Goal: Information Seeking & Learning: Learn about a topic

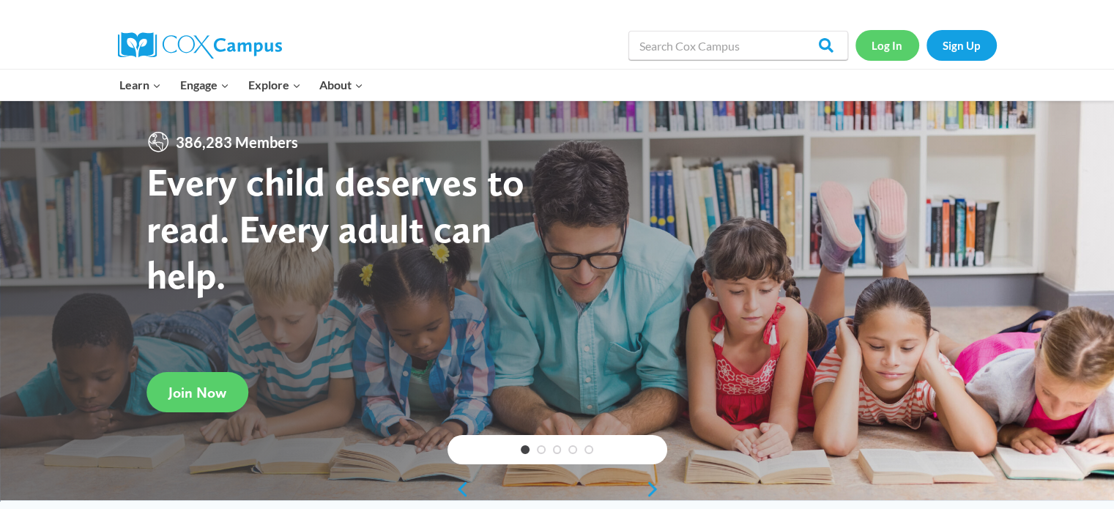
click at [878, 52] on link "Log In" at bounding box center [887, 45] width 64 height 30
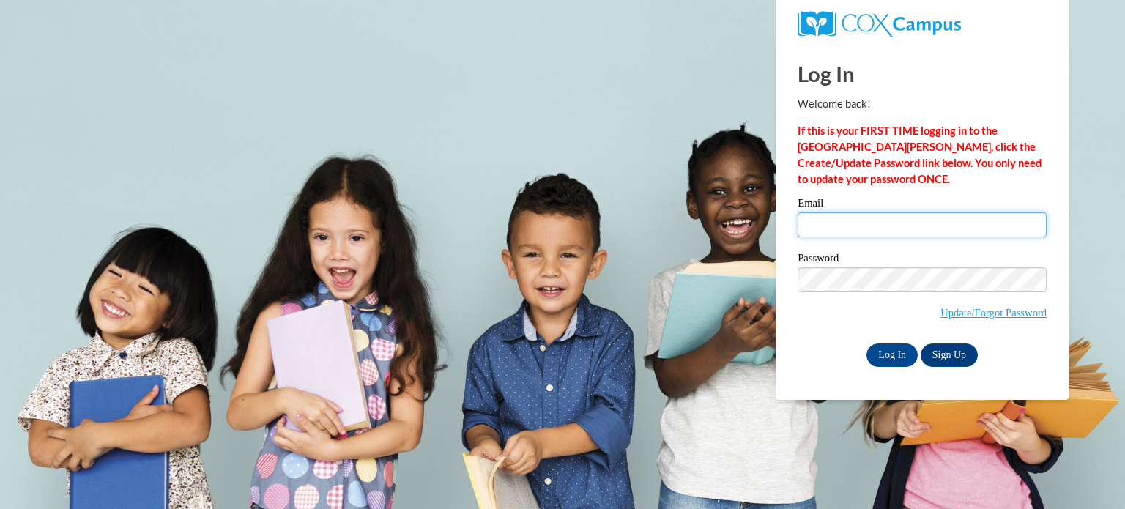
click at [835, 222] on input "Email" at bounding box center [921, 224] width 249 height 25
type input "Lauraj20@uwgb.edu"
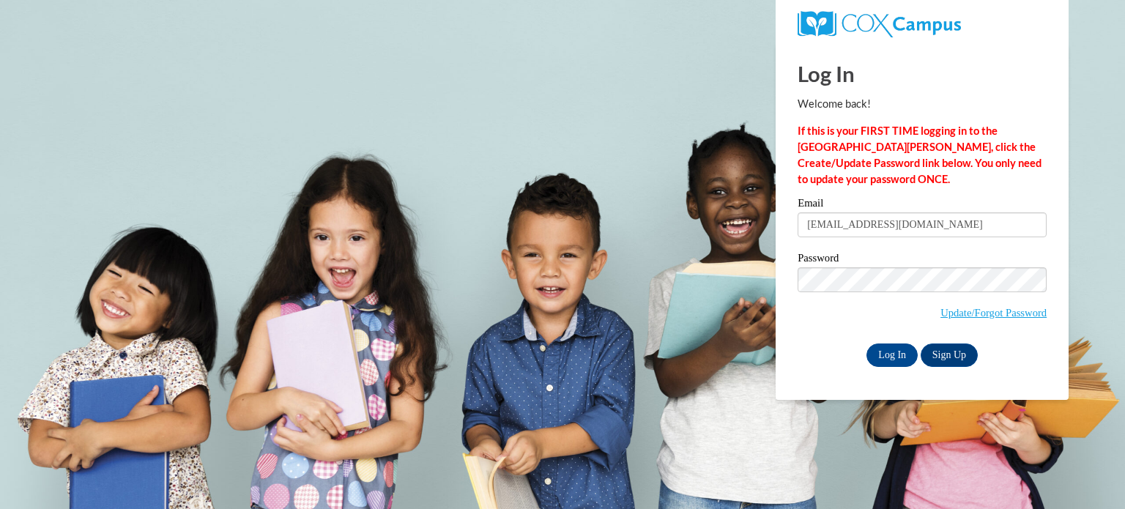
click at [832, 263] on label "Password" at bounding box center [921, 260] width 249 height 15
click at [866, 343] on input "Log In" at bounding box center [891, 354] width 51 height 23
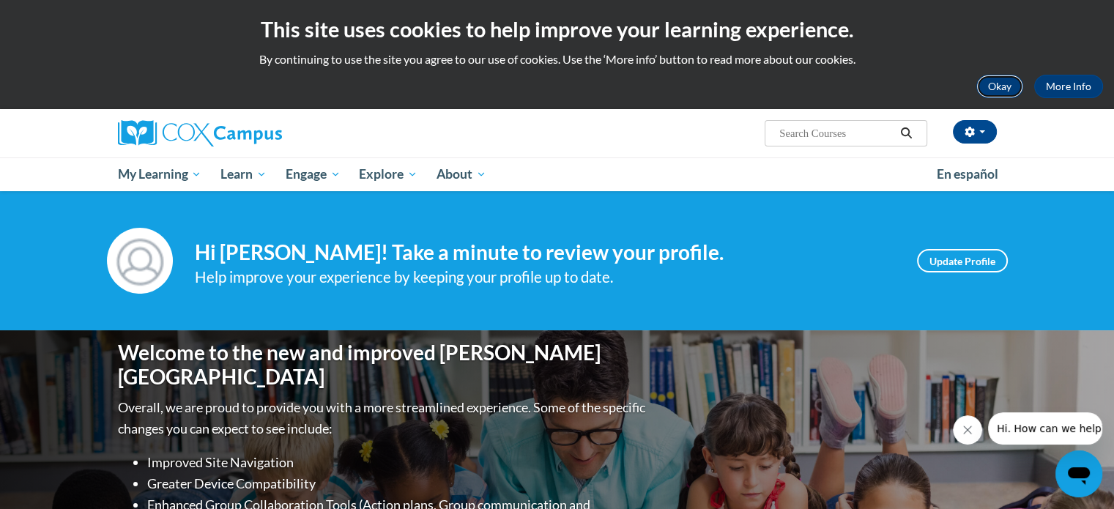
click at [999, 96] on button "Okay" at bounding box center [999, 86] width 47 height 23
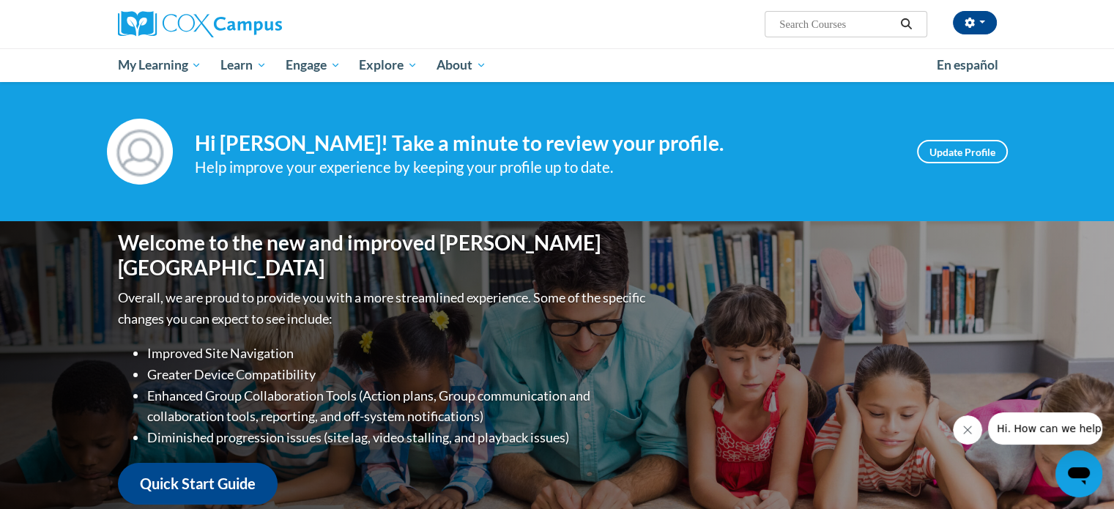
drag, startPoint x: 811, startPoint y: 10, endPoint x: 805, endPoint y: 26, distance: 16.9
click at [805, 26] on div "Amanda Laurent (Central Daylight Time GMT-0500 ) My Profile Inbox My Transcript…" at bounding box center [707, 18] width 600 height 37
click at [805, 26] on input "Search..." at bounding box center [836, 24] width 117 height 18
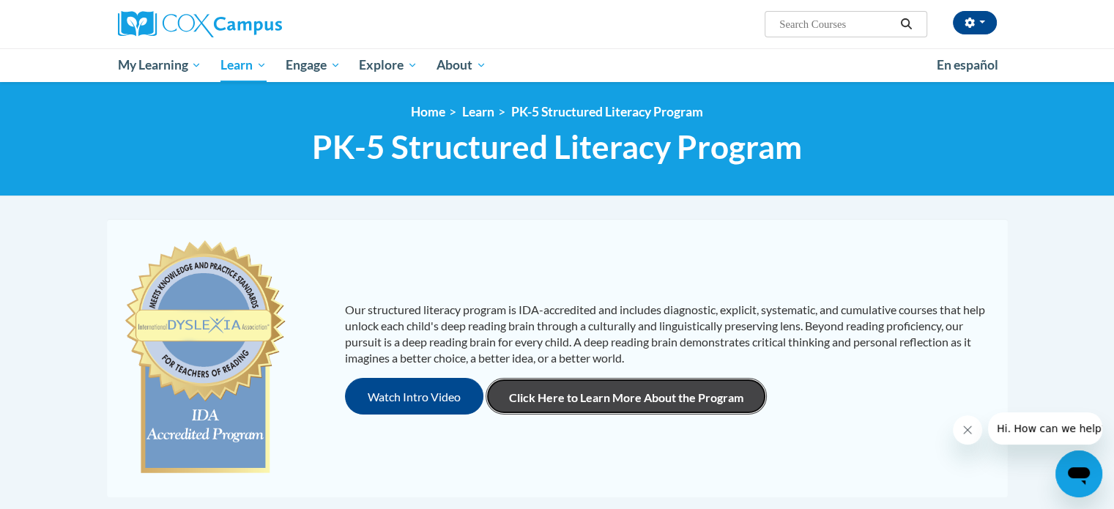
click at [559, 383] on link "Click Here to Learn More About the Program" at bounding box center [625, 396] width 281 height 37
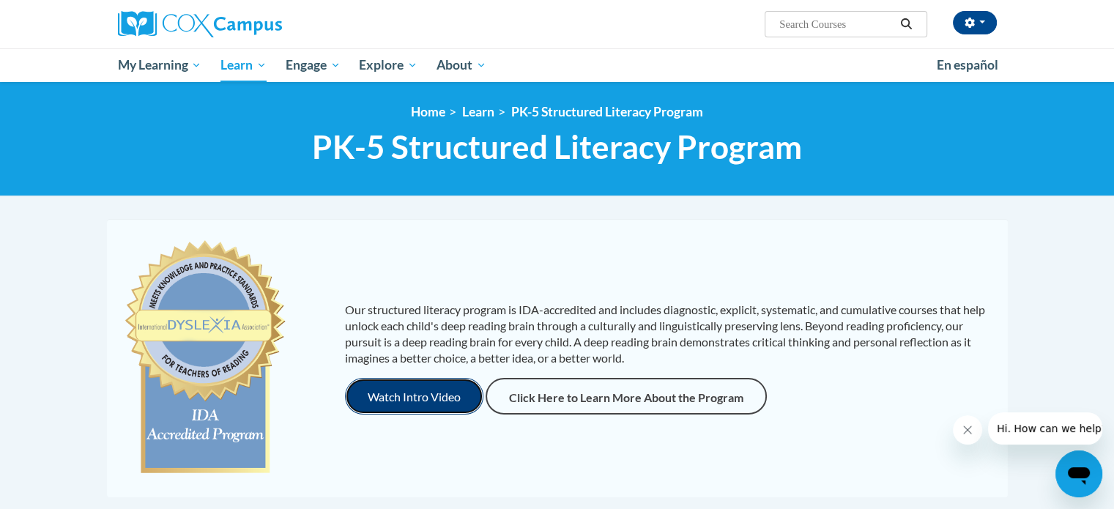
click at [359, 382] on button "Watch Intro Video" at bounding box center [414, 396] width 138 height 37
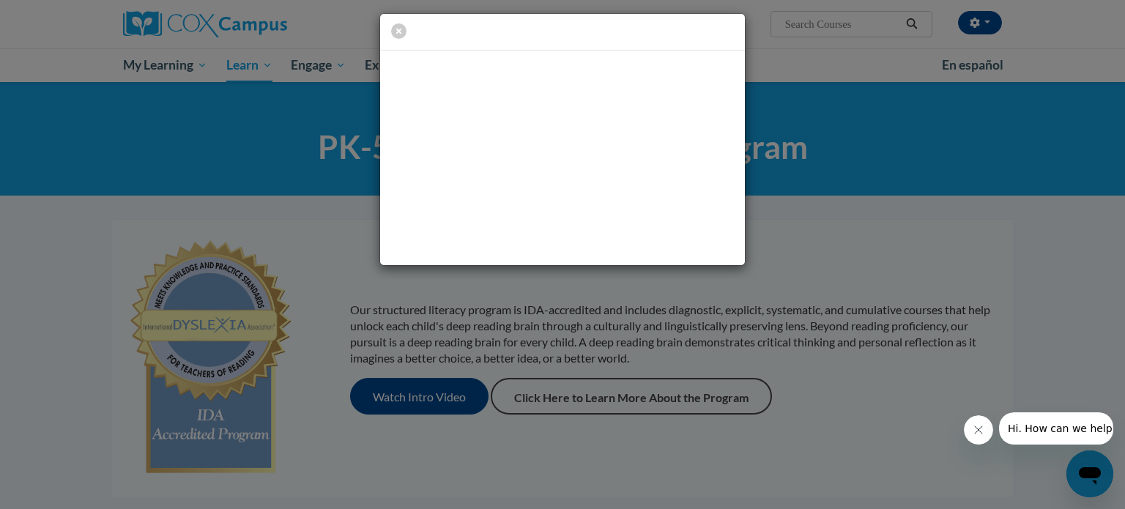
click at [877, 267] on div at bounding box center [562, 139] width 1125 height 279
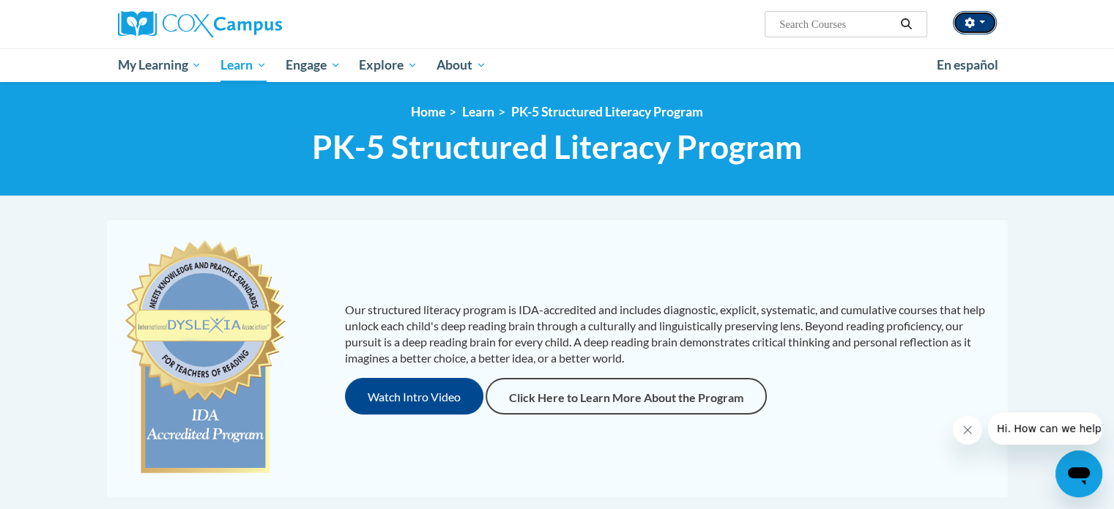
click at [969, 23] on icon "button" at bounding box center [969, 23] width 10 height 10
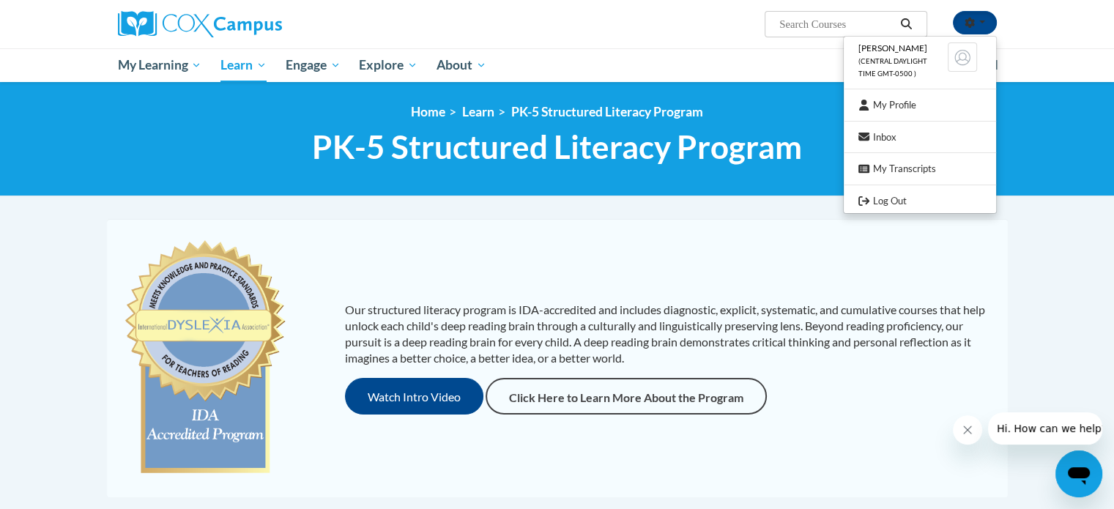
click at [717, 239] on div "Our structured literacy program is IDA-accredited and includes diagnostic, expl…" at bounding box center [557, 358] width 893 height 249
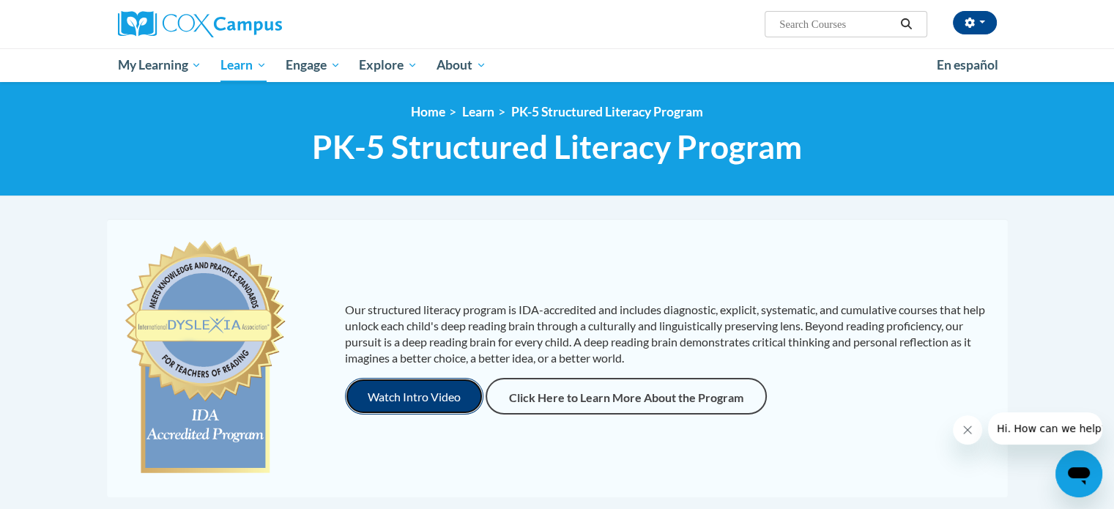
click at [416, 405] on button "Watch Intro Video" at bounding box center [414, 396] width 138 height 37
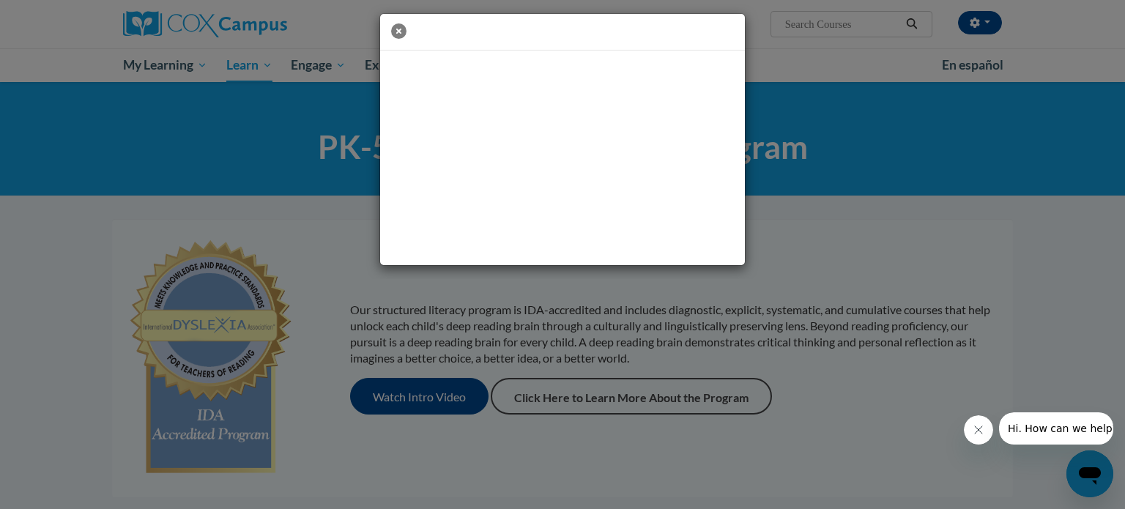
click at [399, 31] on icon "button" at bounding box center [398, 30] width 15 height 15
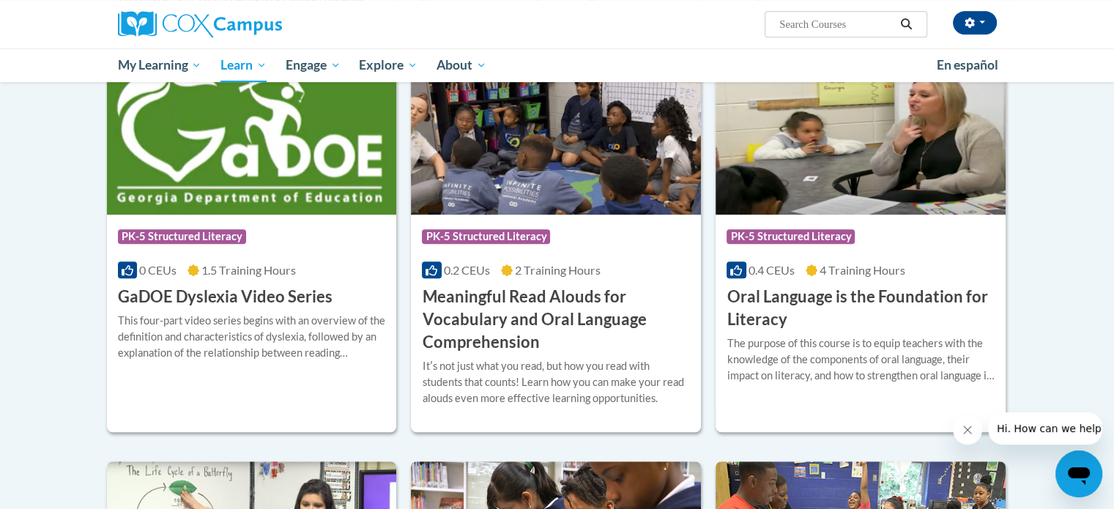
scroll to position [849, 0]
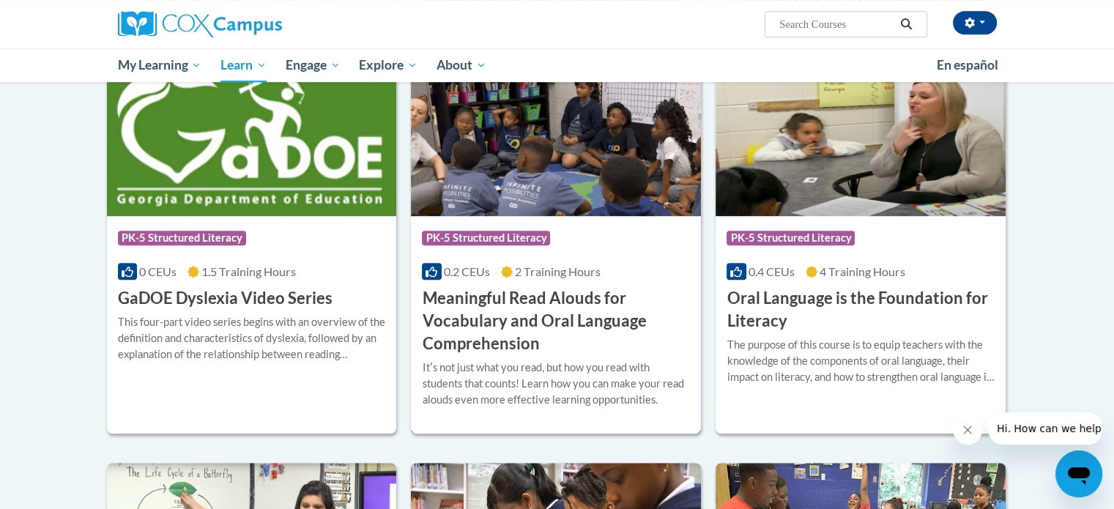
click at [618, 140] on img at bounding box center [556, 141] width 290 height 149
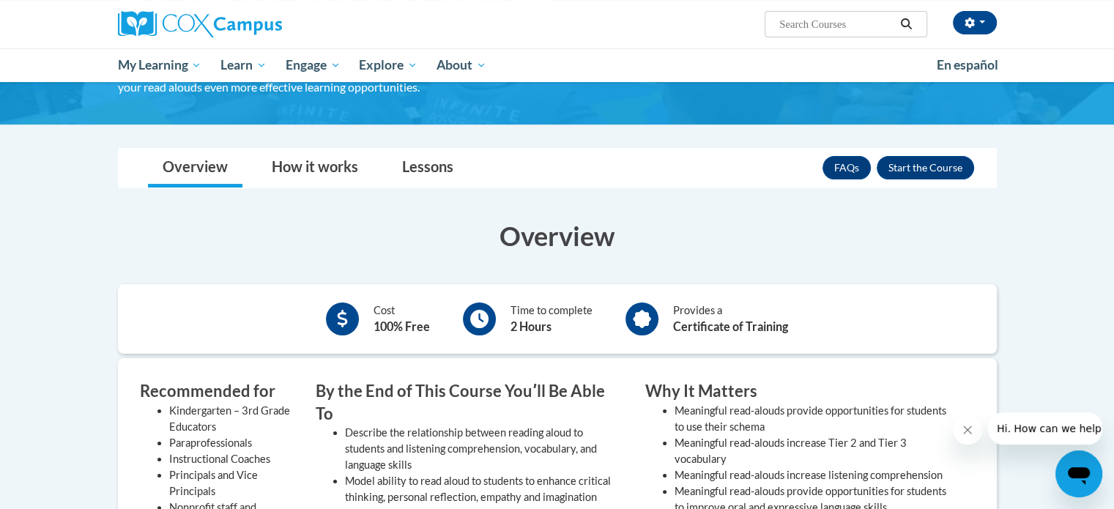
scroll to position [222, 0]
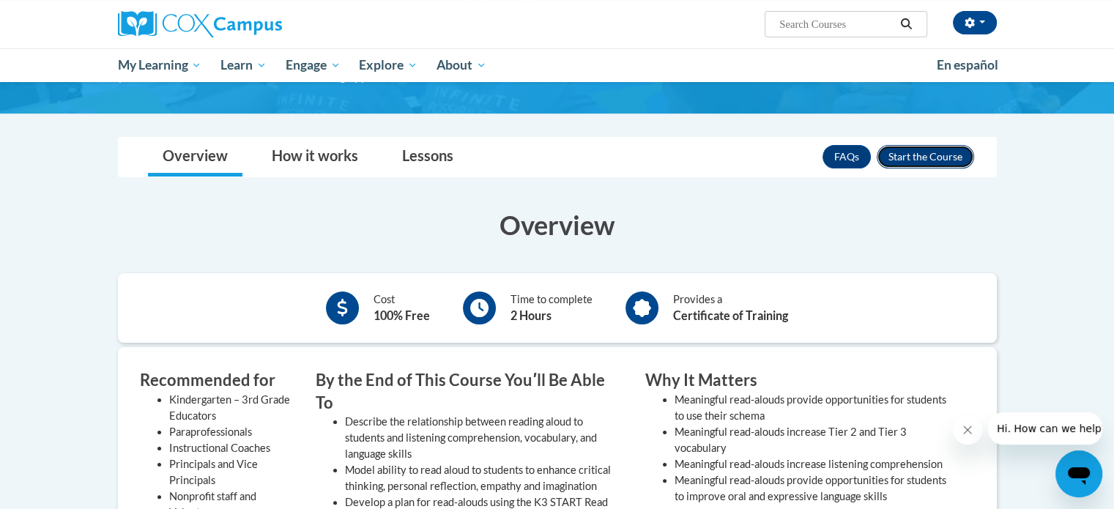
click at [931, 149] on button "Enroll" at bounding box center [924, 156] width 97 height 23
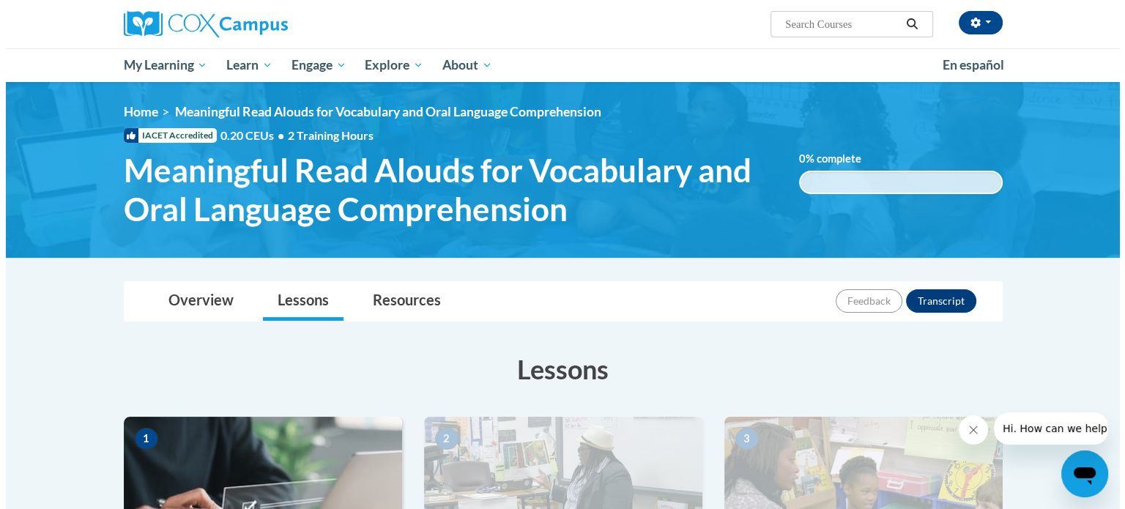
scroll to position [370, 0]
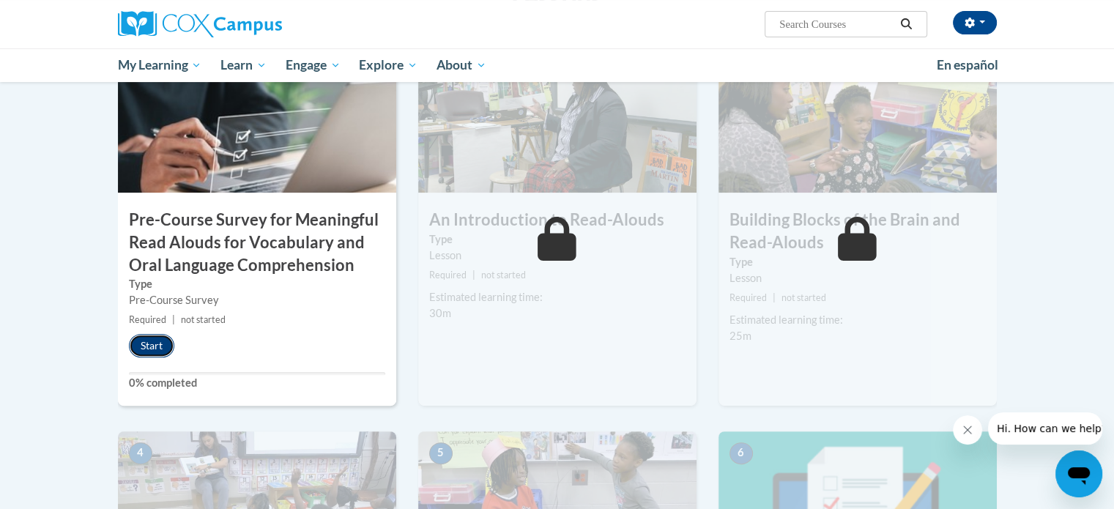
click at [139, 345] on button "Start" at bounding box center [151, 345] width 45 height 23
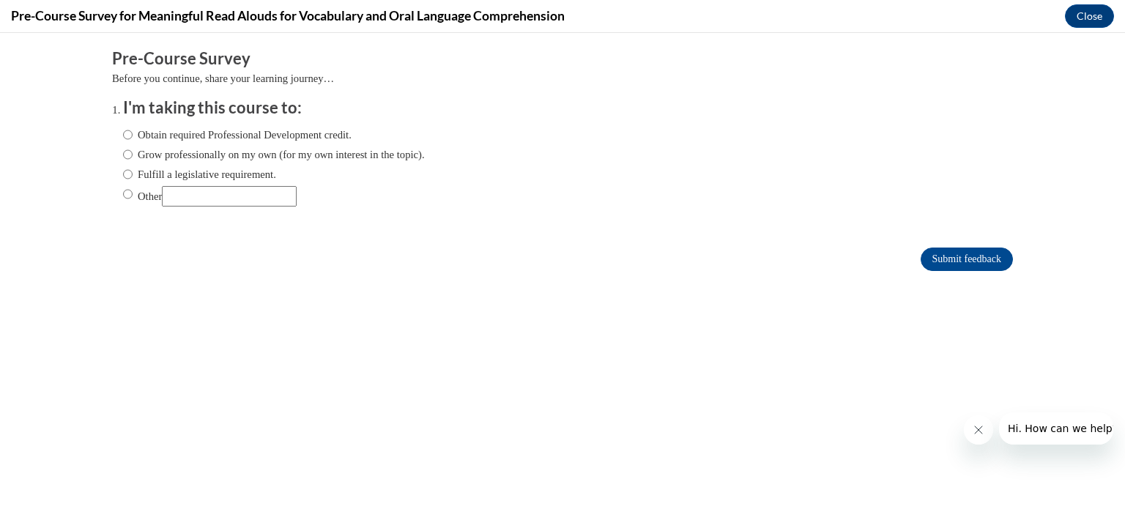
scroll to position [0, 0]
click at [123, 176] on input "Fulfill a legislative requirement." at bounding box center [128, 174] width 10 height 16
radio input "true"
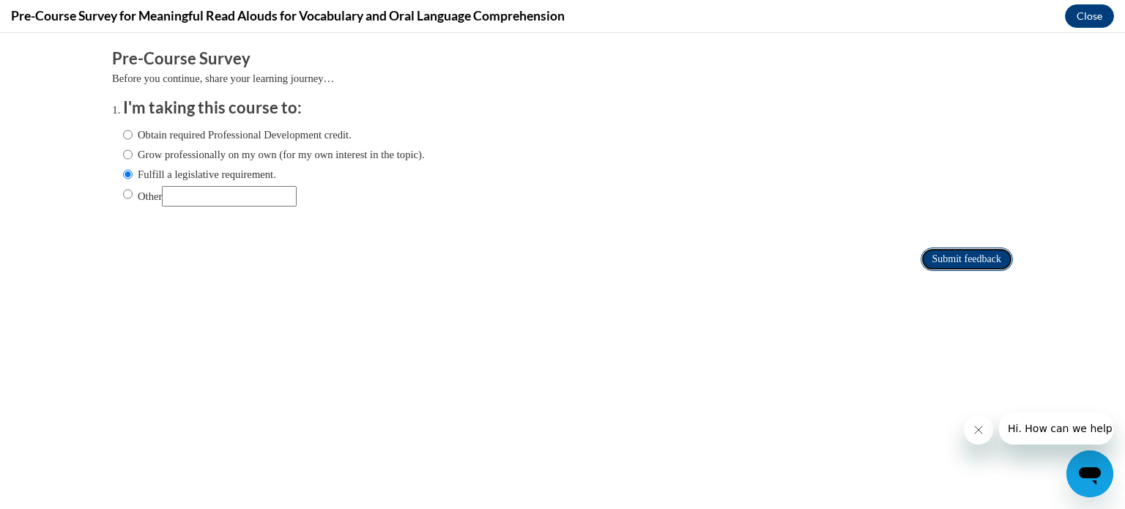
click at [967, 266] on input "Submit feedback" at bounding box center [966, 258] width 92 height 23
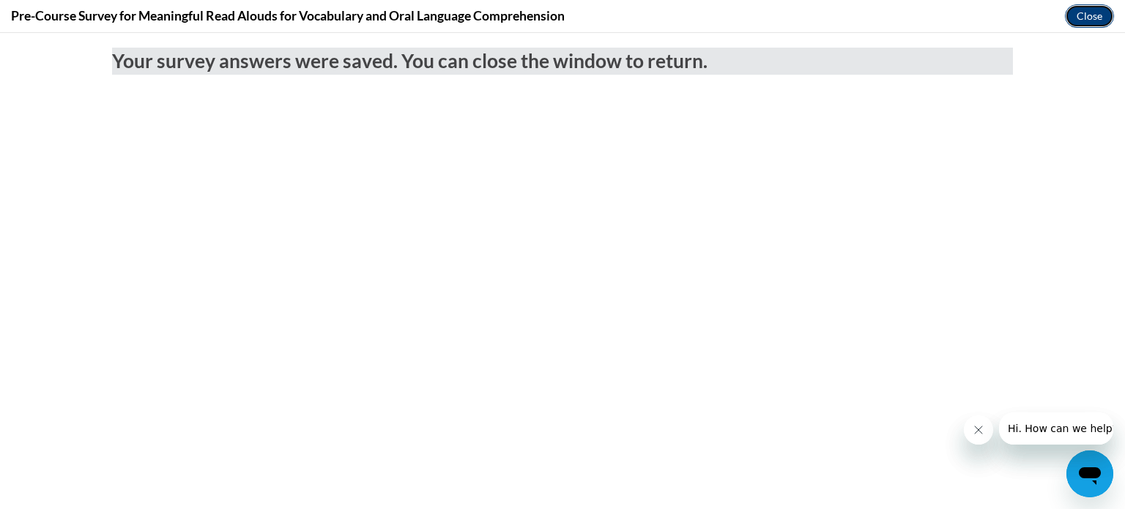
click at [1084, 11] on button "Close" at bounding box center [1089, 15] width 49 height 23
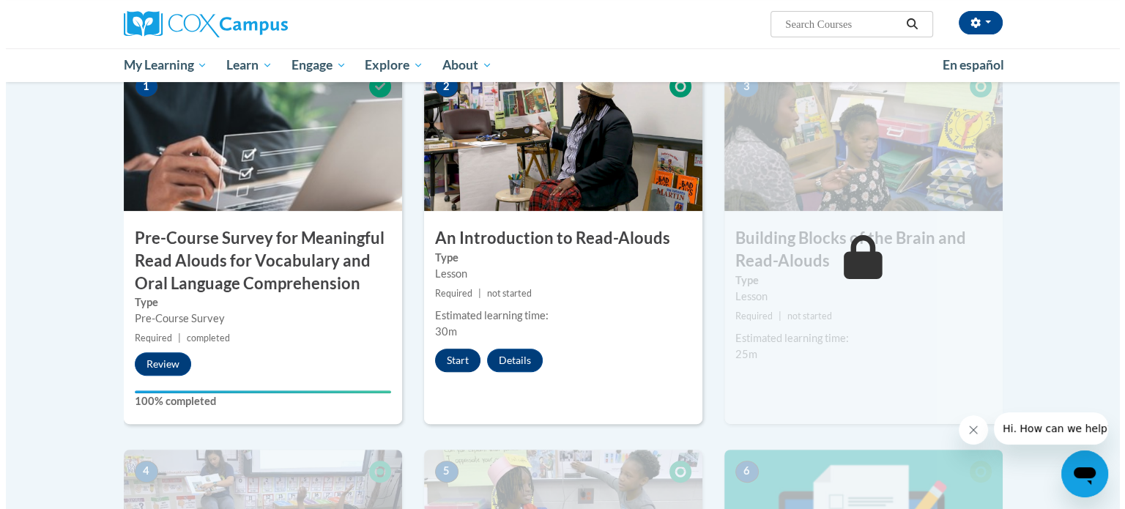
scroll to position [353, 0]
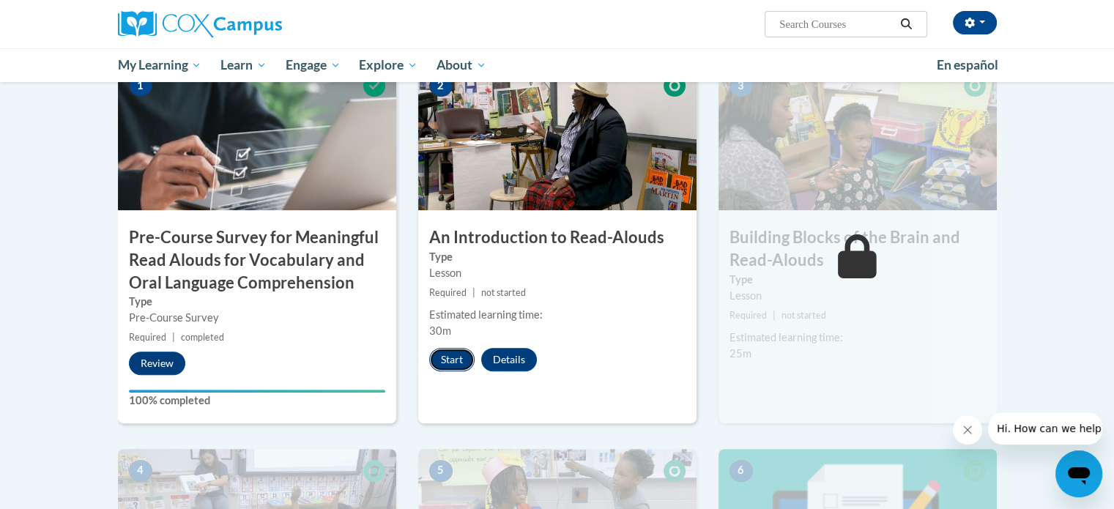
click at [442, 360] on button "Start" at bounding box center [451, 359] width 45 height 23
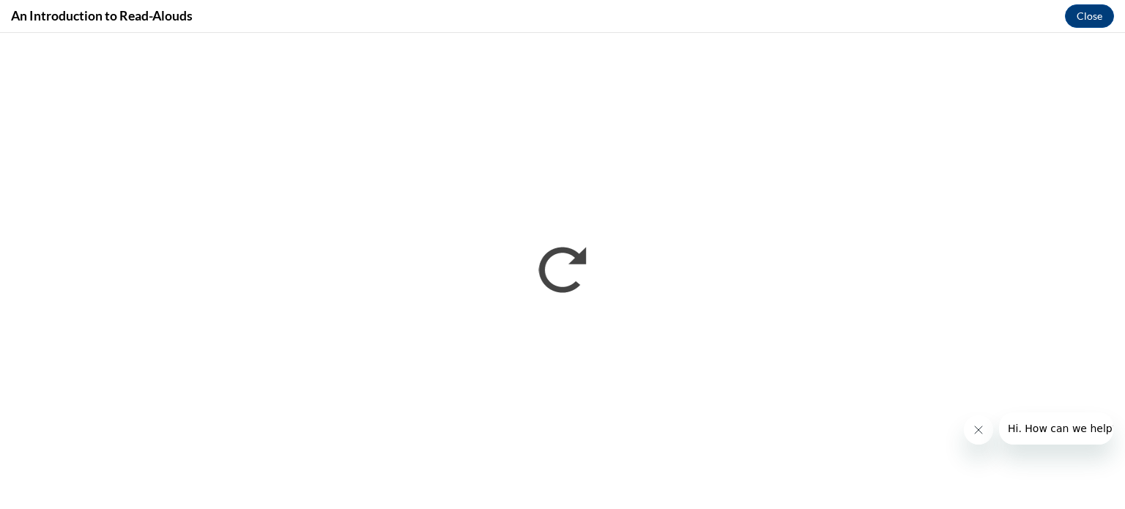
scroll to position [0, 0]
